Goal: Information Seeking & Learning: Find specific fact

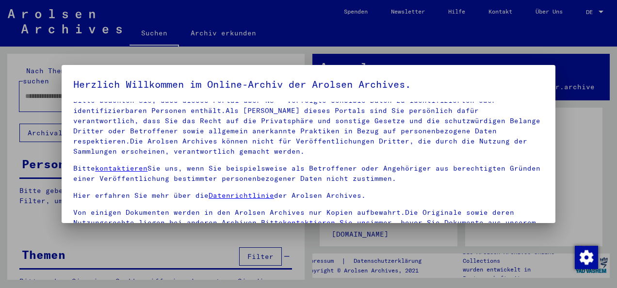
scroll to position [77, 0]
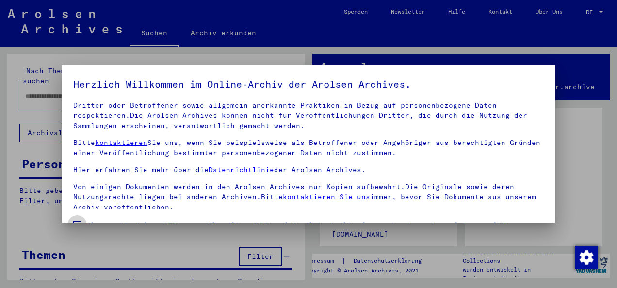
click at [75, 219] on label "Einverständniserklärung: Hiermit erkläre ich mich damit einverstanden, dass ich…" at bounding box center [308, 242] width 471 height 47
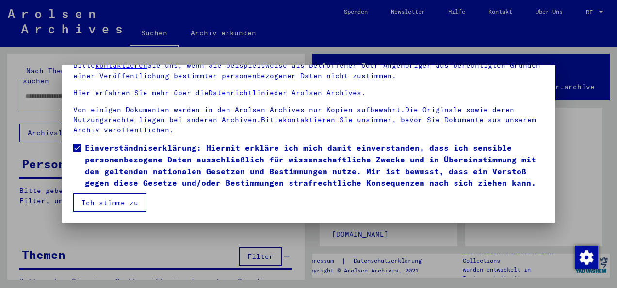
click at [117, 201] on button "Ich stimme zu" at bounding box center [109, 203] width 73 height 18
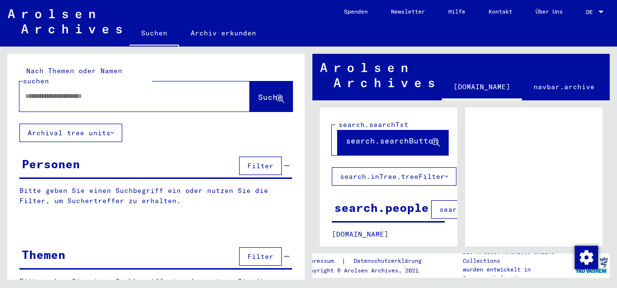
click at [33, 91] on input "text" at bounding box center [125, 96] width 201 height 10
type input "**********"
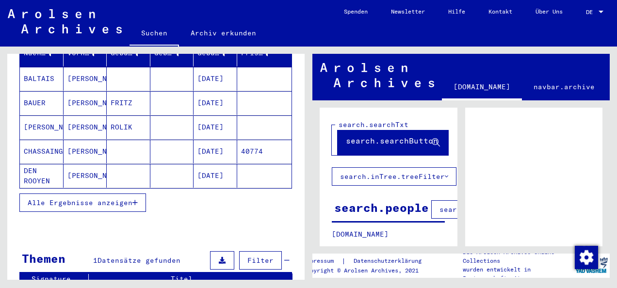
scroll to position [146, 0]
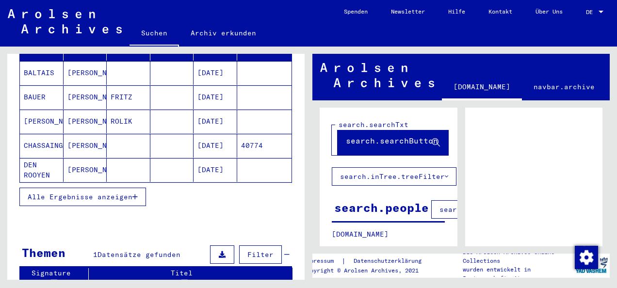
click at [89, 193] on span "Alle Ergebnisse anzeigen" at bounding box center [80, 197] width 105 height 9
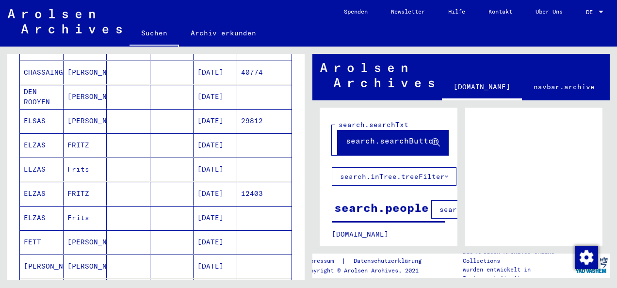
scroll to position [243, 0]
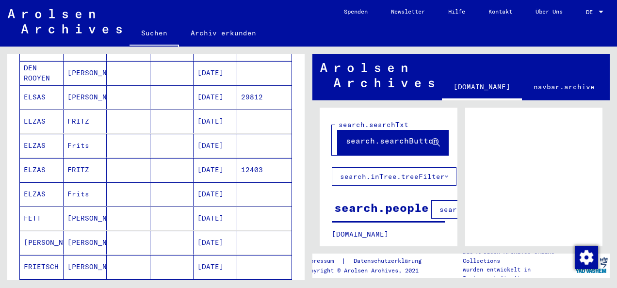
click at [31, 110] on mat-cell "ELZAS" at bounding box center [42, 122] width 44 height 24
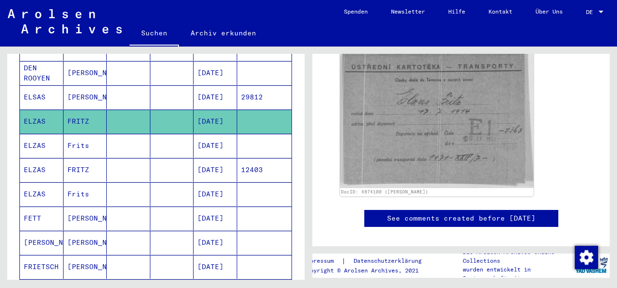
scroll to position [194, 0]
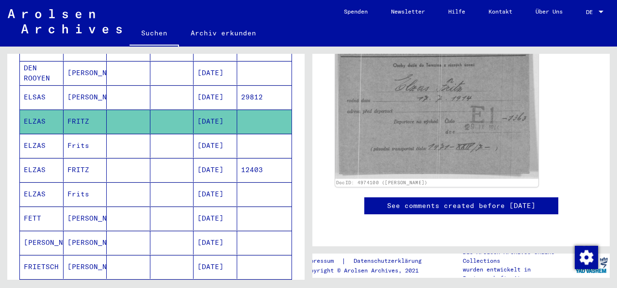
click at [419, 106] on img at bounding box center [436, 106] width 203 height 146
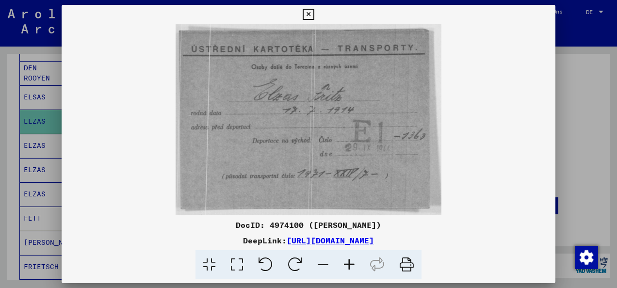
click at [144, 153] on img at bounding box center [309, 119] width 494 height 191
click at [307, 12] on icon at bounding box center [308, 15] width 11 height 12
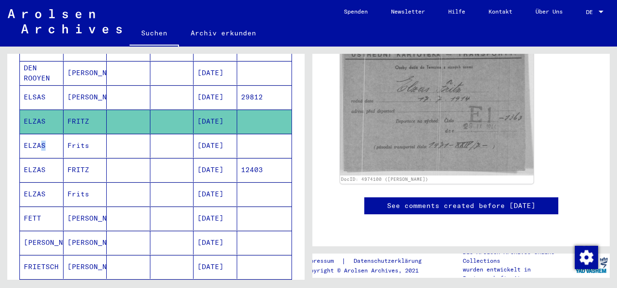
click at [38, 134] on mat-cell "ELZAS" at bounding box center [42, 146] width 44 height 24
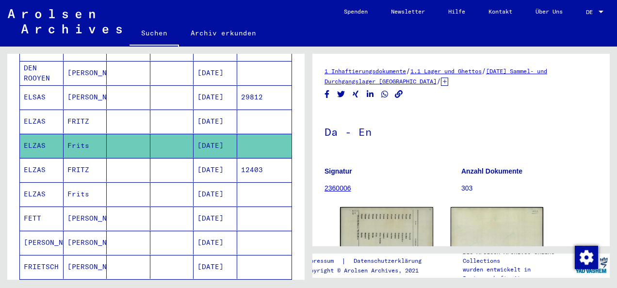
click at [35, 158] on mat-cell "ELZAS" at bounding box center [42, 170] width 44 height 24
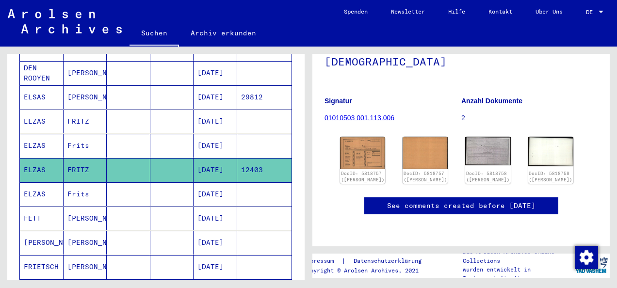
scroll to position [97, 0]
click at [449, 201] on link "See comments created before [DATE]" at bounding box center [461, 206] width 148 height 10
click at [79, 182] on mat-cell "Frits" at bounding box center [86, 194] width 44 height 24
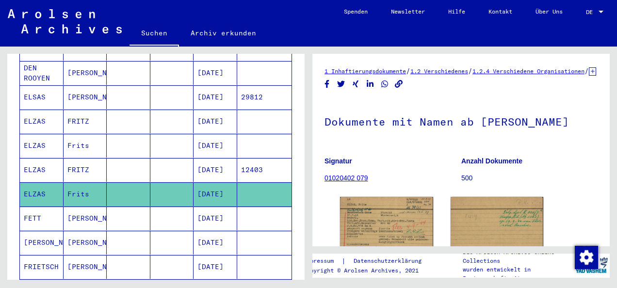
click at [80, 158] on mat-cell "FRITZ" at bounding box center [86, 170] width 44 height 24
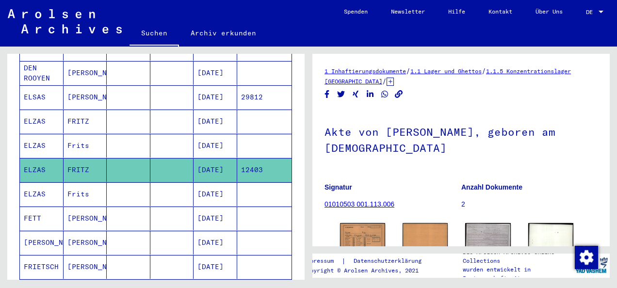
click at [84, 134] on mat-cell "Frits" at bounding box center [86, 146] width 44 height 24
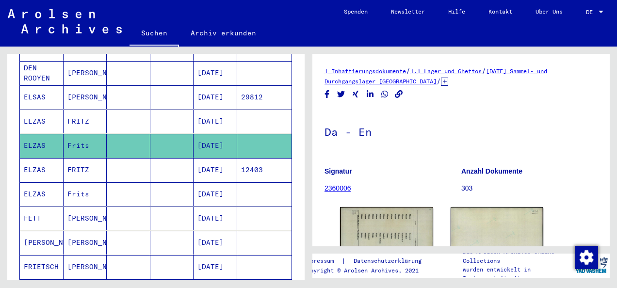
click at [88, 110] on mat-cell "FRITZ" at bounding box center [86, 122] width 44 height 24
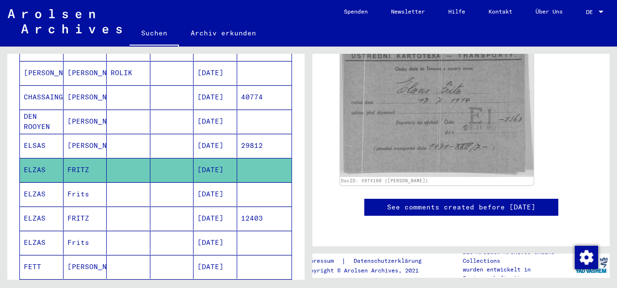
scroll to position [194, 0]
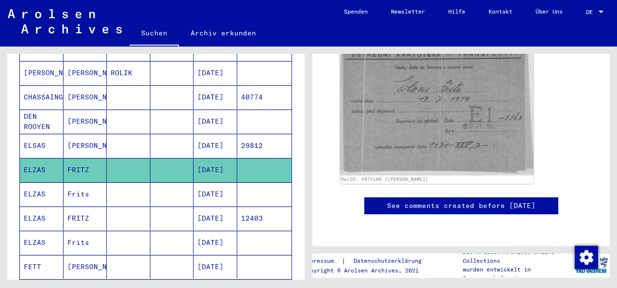
click at [97, 182] on mat-cell "Frits" at bounding box center [86, 194] width 44 height 24
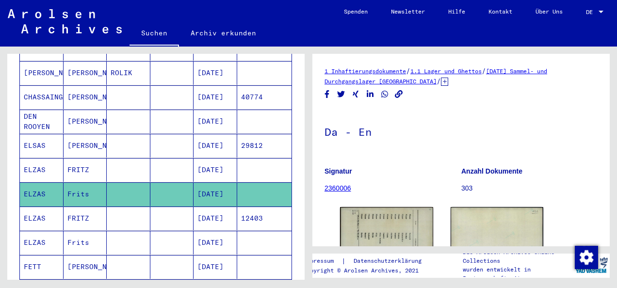
click at [91, 207] on mat-cell "FRITZ" at bounding box center [86, 219] width 44 height 24
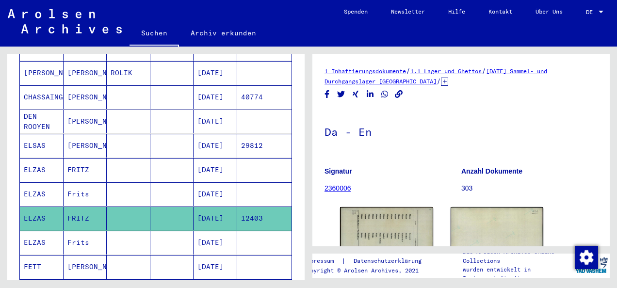
click at [79, 182] on mat-cell "Frits" at bounding box center [86, 194] width 44 height 24
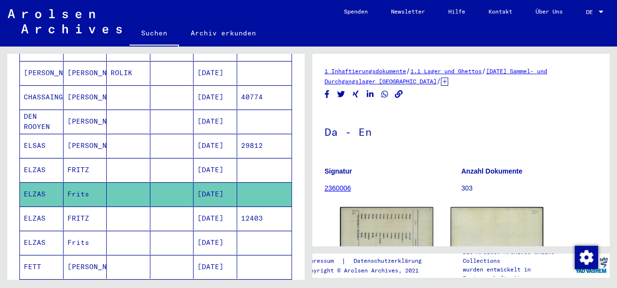
click at [206, 182] on mat-cell "[DATE]" at bounding box center [216, 194] width 44 height 24
click at [94, 158] on mat-cell "FRITZ" at bounding box center [86, 170] width 44 height 24
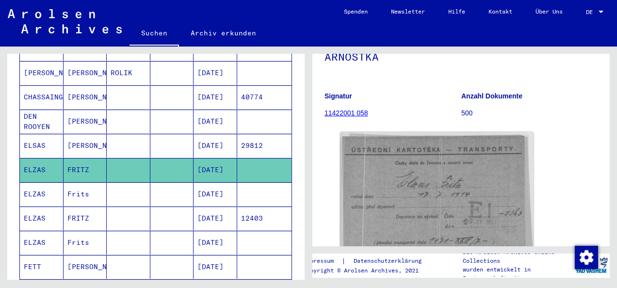
scroll to position [97, 0]
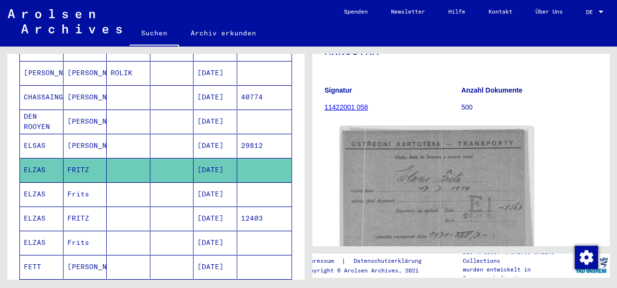
click at [64, 182] on mat-cell "Frits" at bounding box center [86, 194] width 44 height 24
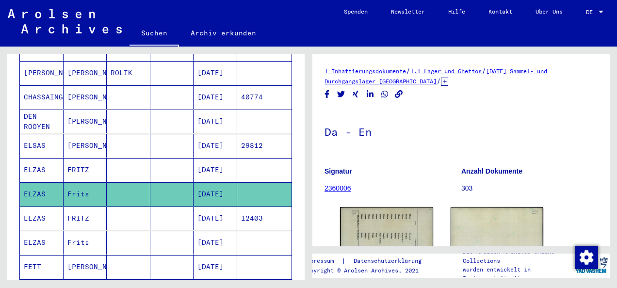
click at [82, 207] on mat-cell "FRITZ" at bounding box center [86, 219] width 44 height 24
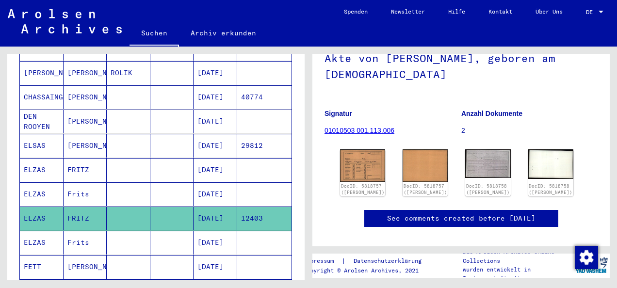
scroll to position [97, 0]
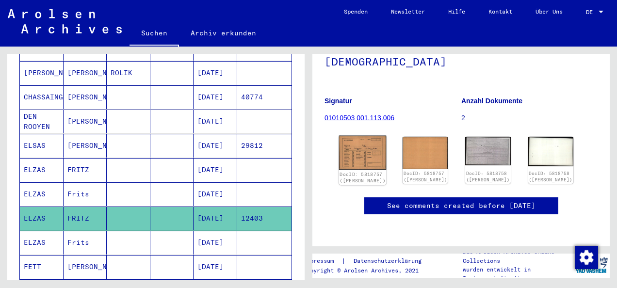
click at [361, 139] on img at bounding box center [363, 153] width 48 height 34
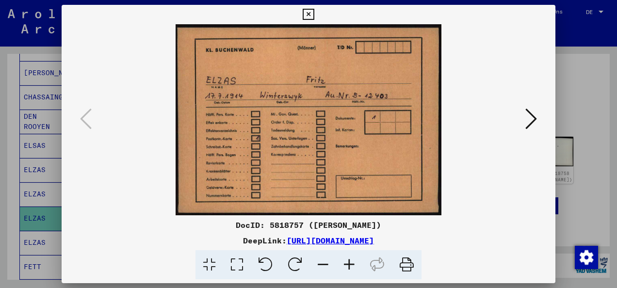
click at [532, 116] on icon at bounding box center [532, 118] width 12 height 23
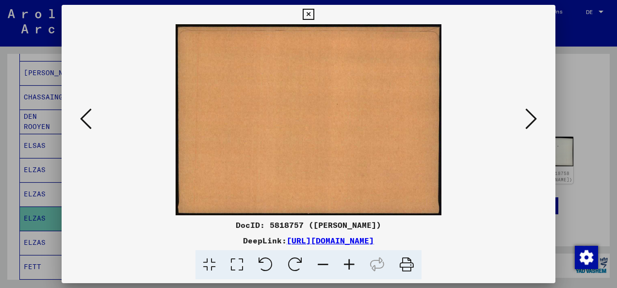
click at [532, 116] on icon at bounding box center [532, 118] width 12 height 23
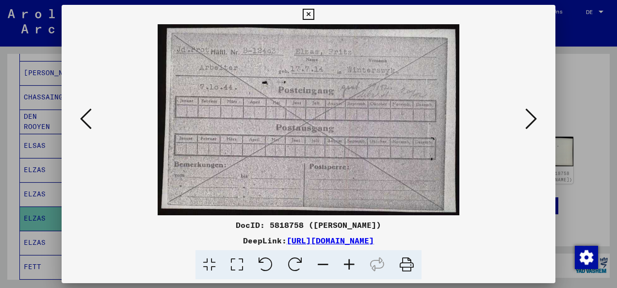
drag, startPoint x: 532, startPoint y: 116, endPoint x: 506, endPoint y: 53, distance: 67.9
click at [506, 53] on img at bounding box center [309, 119] width 428 height 191
click at [531, 120] on icon at bounding box center [532, 118] width 12 height 23
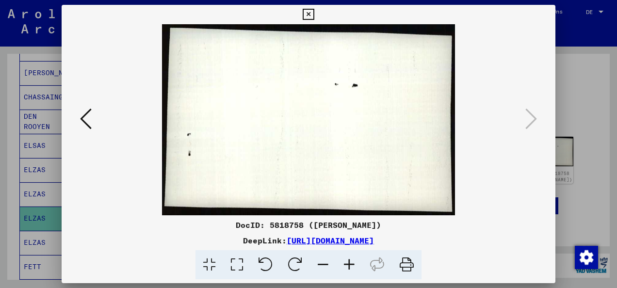
click at [86, 117] on icon at bounding box center [86, 118] width 12 height 23
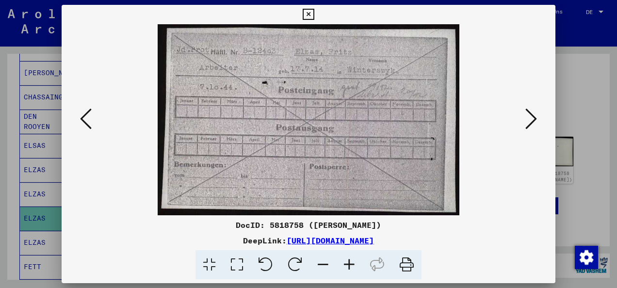
click at [298, 87] on img at bounding box center [309, 119] width 428 height 191
click at [276, 101] on img at bounding box center [309, 119] width 428 height 191
click at [351, 259] on icon at bounding box center [349, 265] width 26 height 30
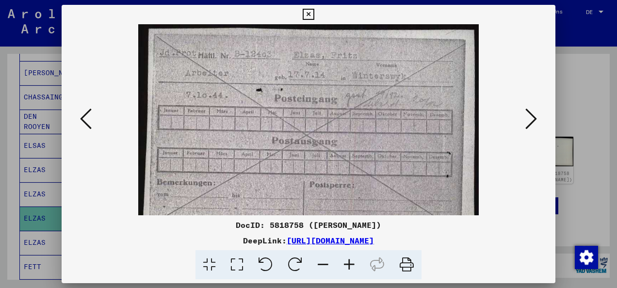
click at [351, 259] on icon at bounding box center [349, 265] width 26 height 30
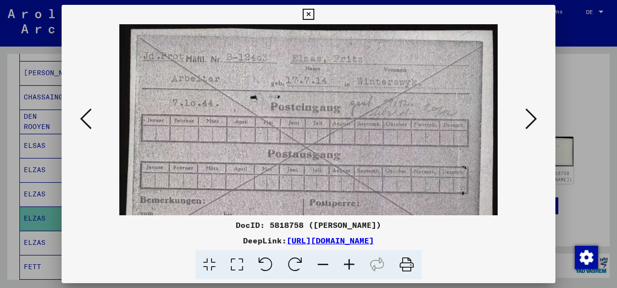
click at [351, 259] on icon at bounding box center [349, 265] width 26 height 30
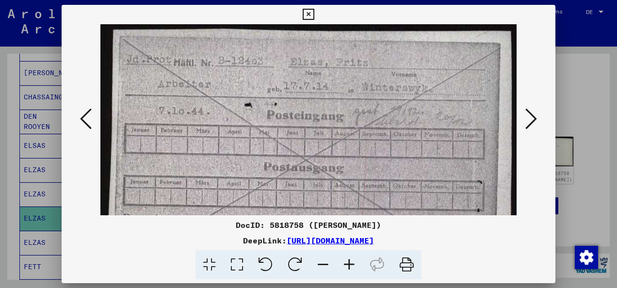
click at [418, 159] on img at bounding box center [308, 156] width 417 height 264
click at [291, 241] on link "[URL][DOMAIN_NAME]" at bounding box center [330, 241] width 87 height 10
click at [374, 241] on link "[URL][DOMAIN_NAME]" at bounding box center [330, 241] width 87 height 10
click at [528, 122] on icon at bounding box center [532, 118] width 12 height 23
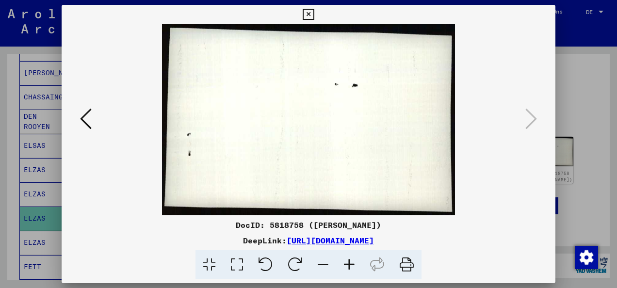
click at [88, 121] on icon at bounding box center [86, 118] width 12 height 23
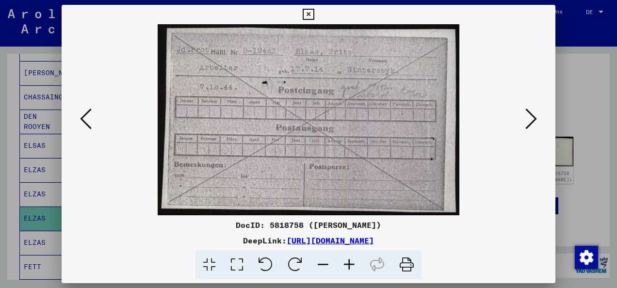
click at [88, 121] on icon at bounding box center [86, 118] width 12 height 23
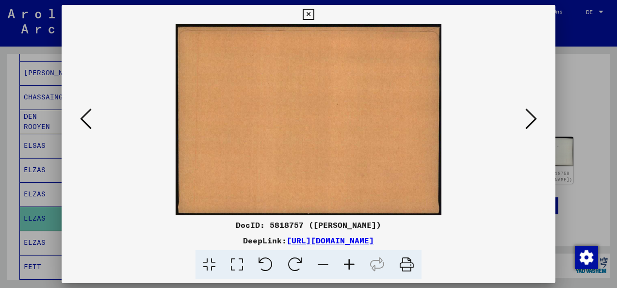
click at [88, 121] on icon at bounding box center [86, 118] width 12 height 23
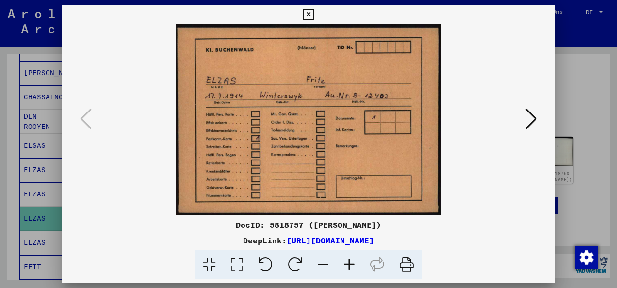
click at [528, 120] on icon at bounding box center [532, 118] width 12 height 23
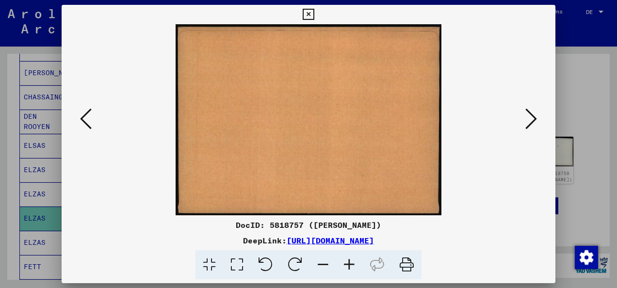
click at [528, 120] on icon at bounding box center [532, 118] width 12 height 23
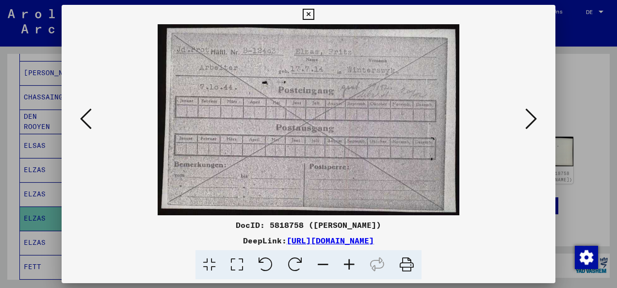
click at [86, 123] on icon at bounding box center [86, 118] width 12 height 23
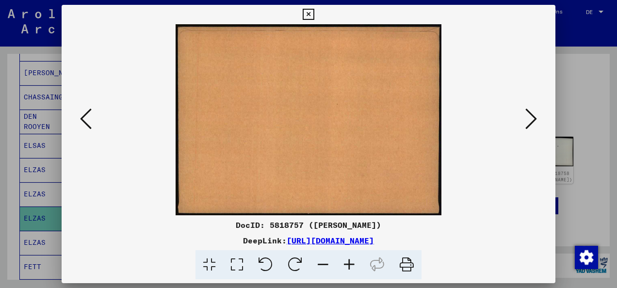
click at [86, 123] on icon at bounding box center [86, 118] width 12 height 23
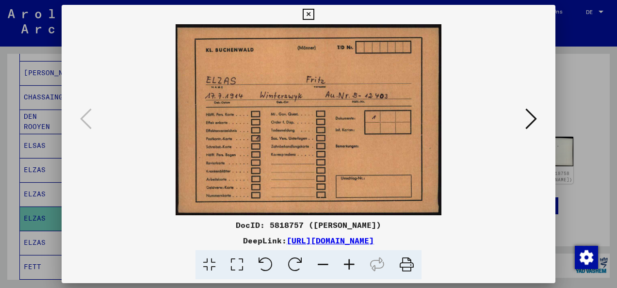
click at [241, 141] on img at bounding box center [309, 119] width 266 height 191
